Goal: Task Accomplishment & Management: Manage account settings

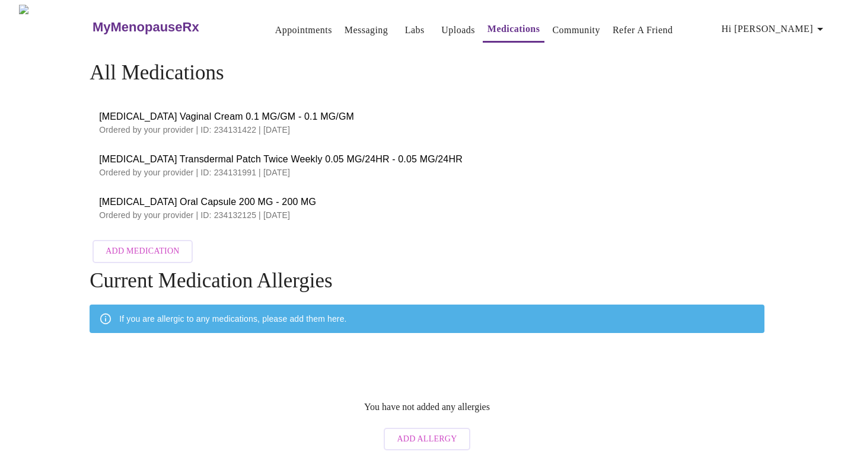
click at [390, 205] on span "[MEDICAL_DATA] Oral Capsule 200 MG - 200 MG" at bounding box center [427, 202] width 656 height 14
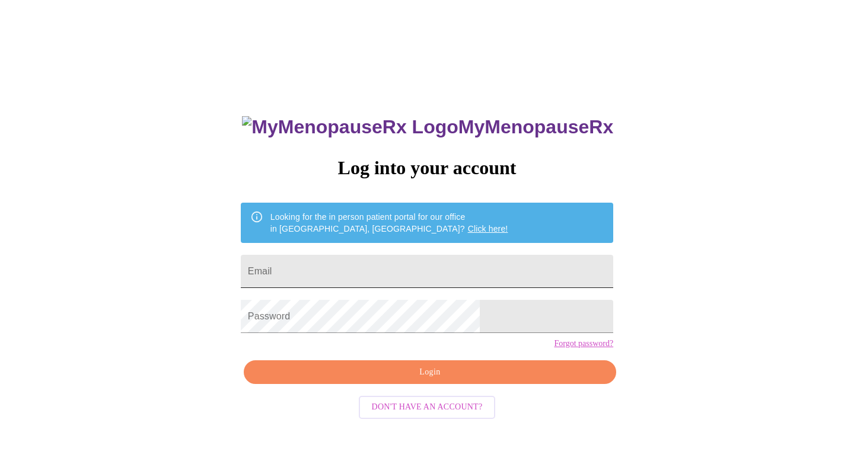
click at [381, 267] on input "Email" at bounding box center [427, 271] width 372 height 33
type input "brandymiddaugh@gmail.com"
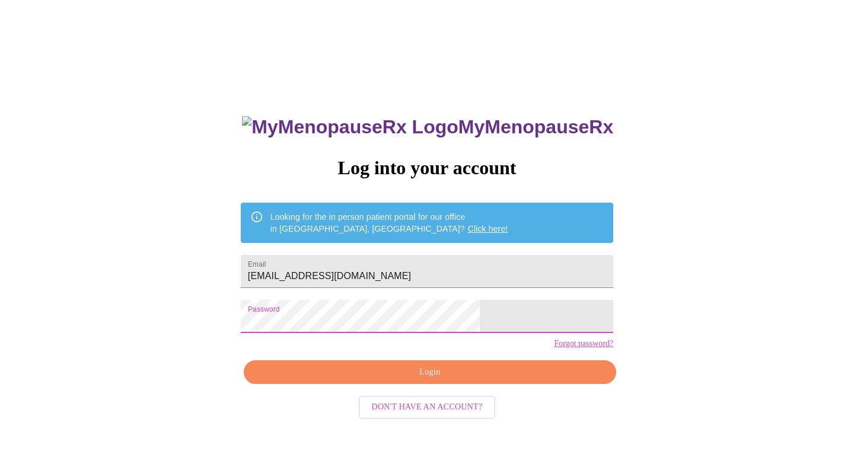
click at [422, 380] on span "Login" at bounding box center [429, 372] width 345 height 15
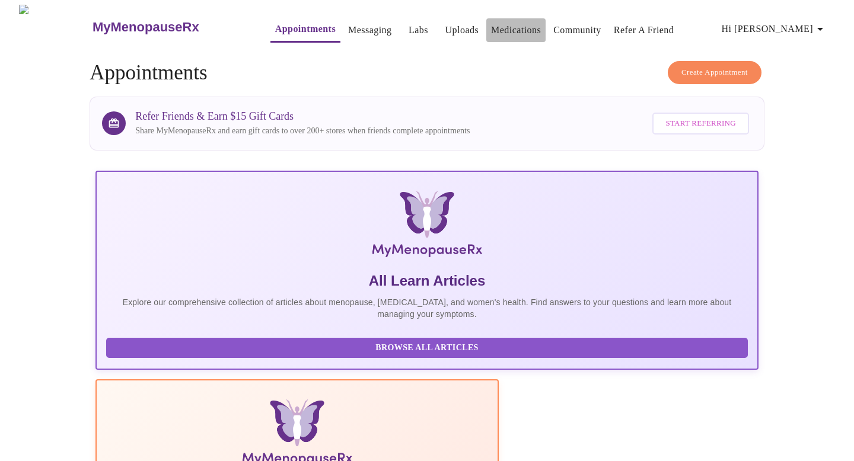
click at [501, 23] on link "Medications" at bounding box center [516, 30] width 50 height 17
